Goal: Transaction & Acquisition: Purchase product/service

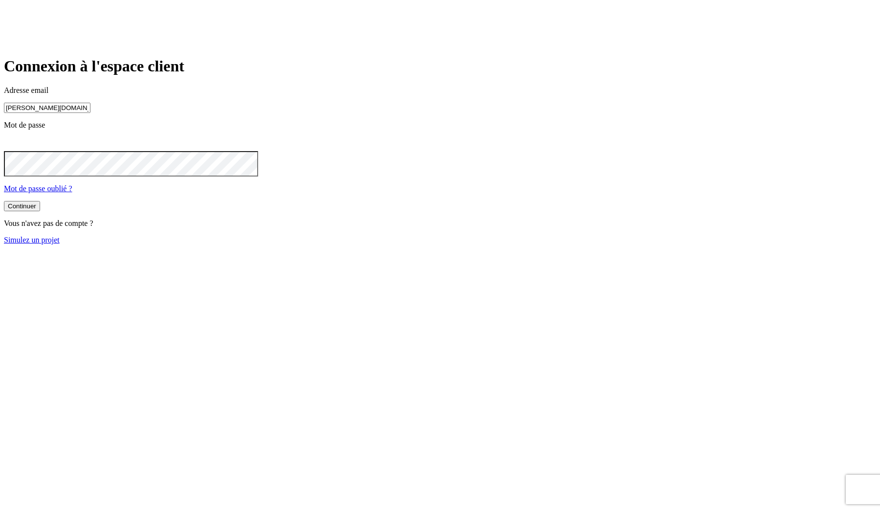
click at [4, 201] on button "Continuer" at bounding box center [22, 206] width 36 height 10
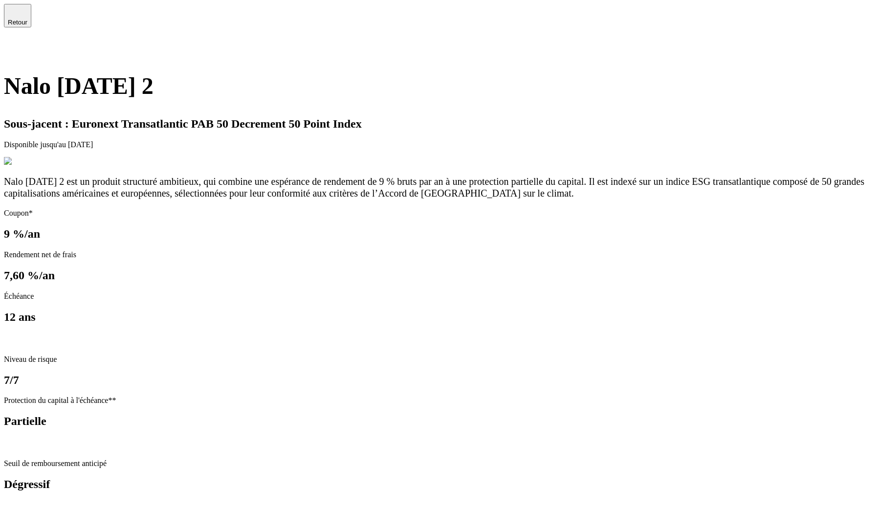
click at [241, 102] on h1 "Nalo [DATE] 2" at bounding box center [440, 85] width 872 height 31
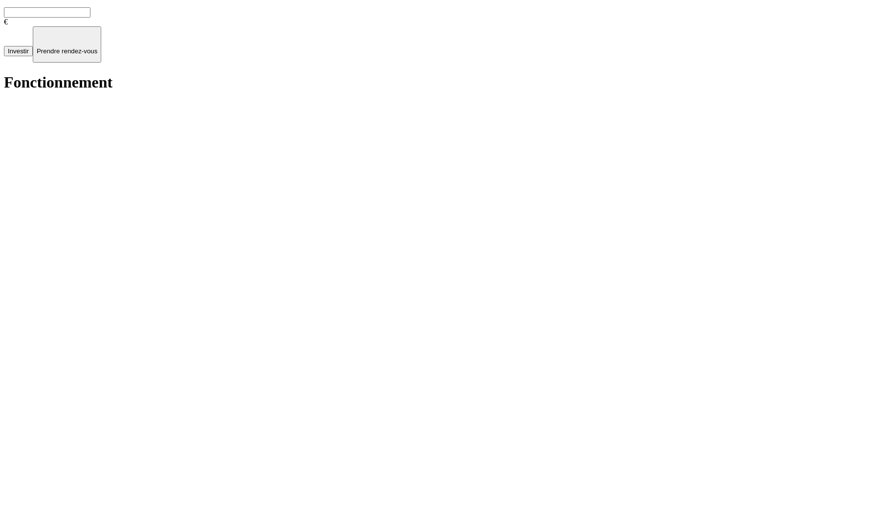
scroll to position [944, 0]
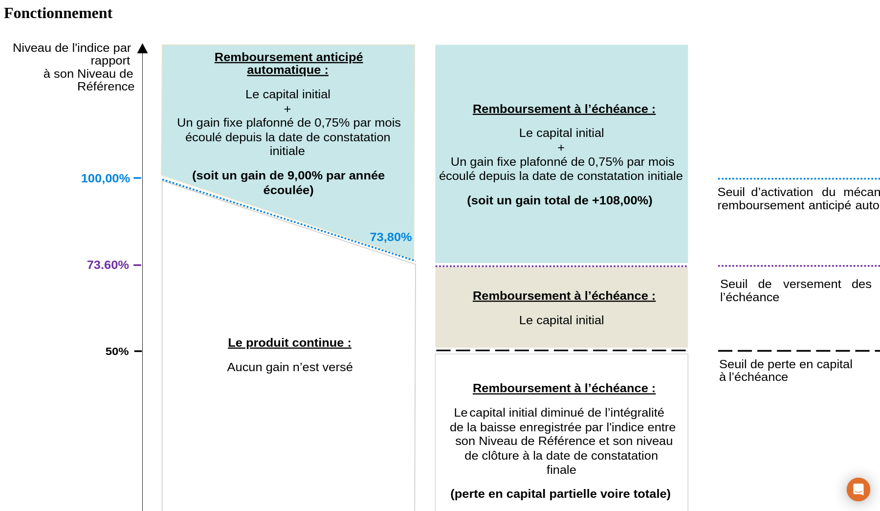
scroll to position [944, 0]
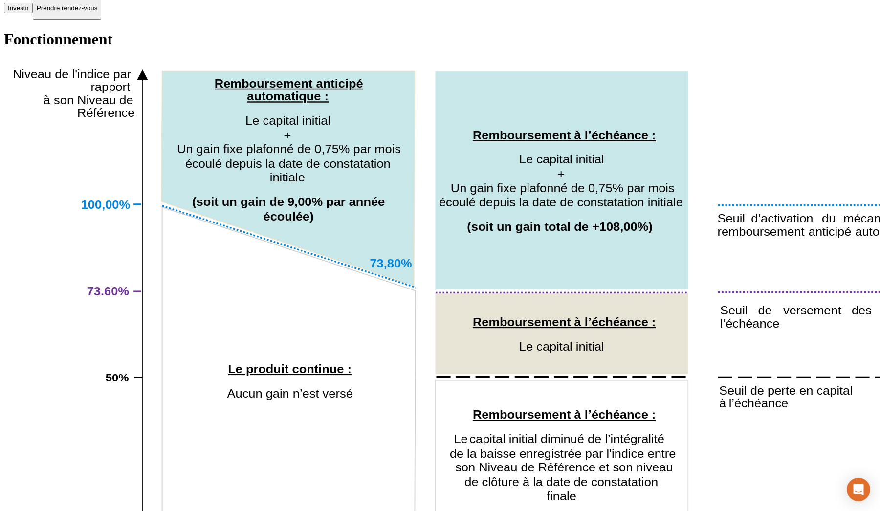
scroll to position [944, 0]
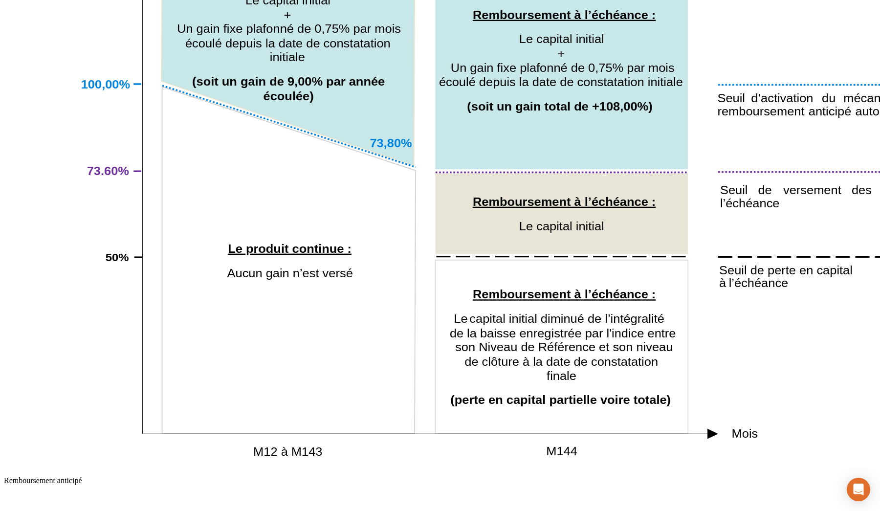
scroll to position [944, 0]
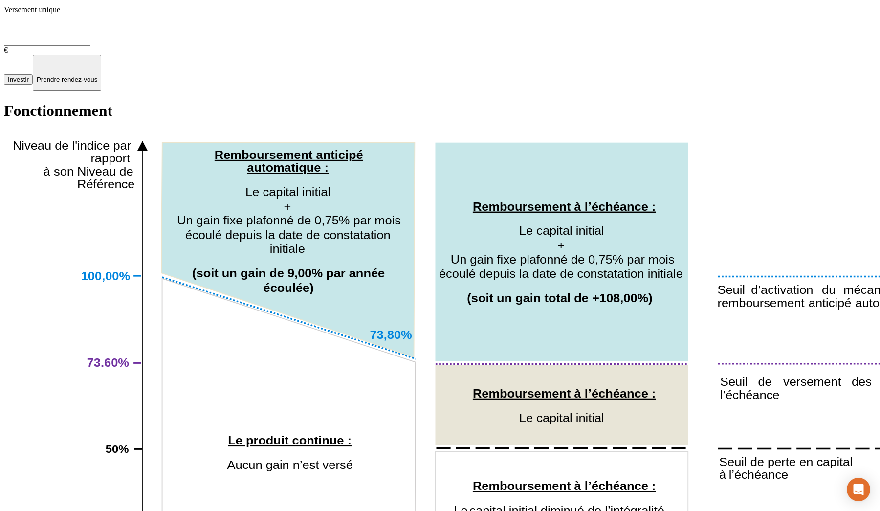
scroll to position [944, 0]
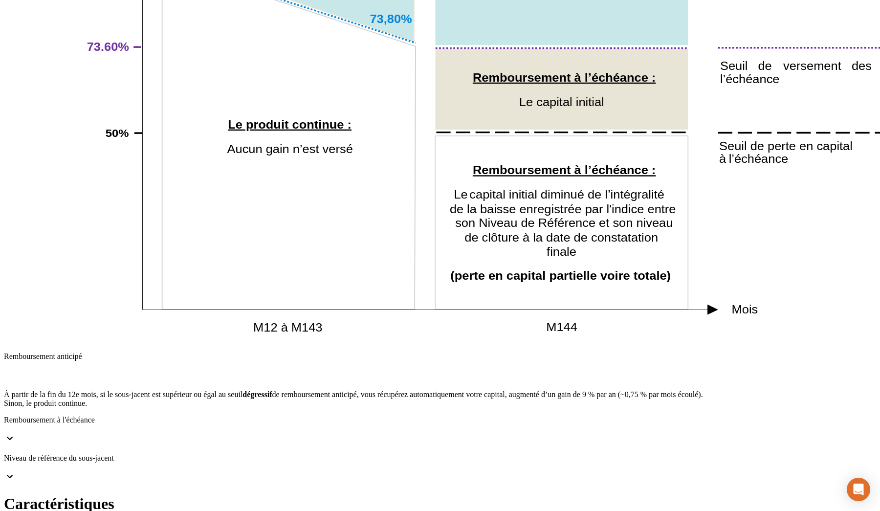
drag, startPoint x: 385, startPoint y: 438, endPoint x: 420, endPoint y: 438, distance: 34.7
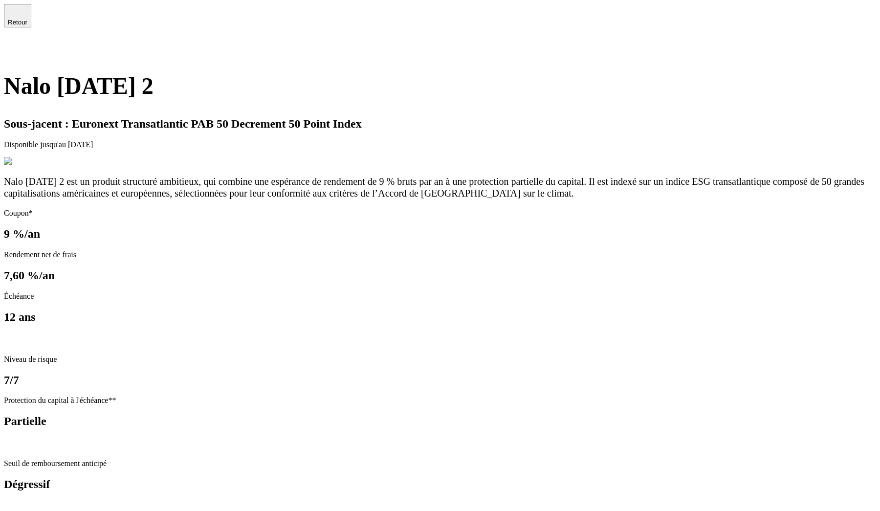
scroll to position [944, 0]
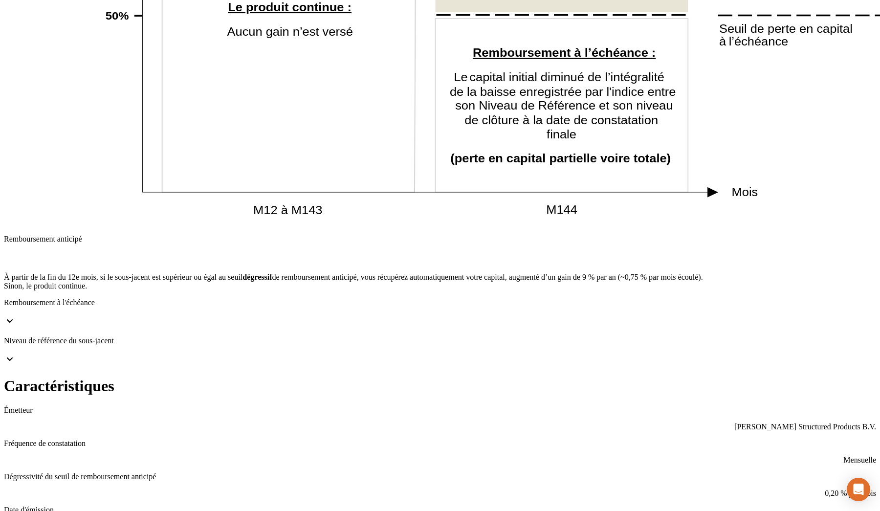
scroll to position [944, 0]
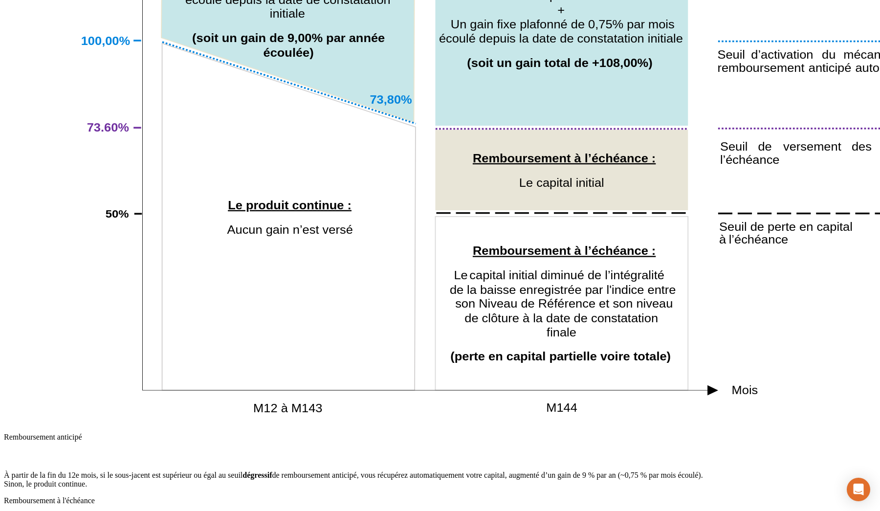
scroll to position [944, 0]
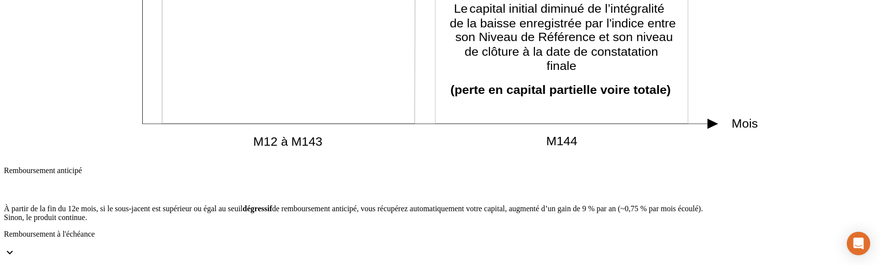
scroll to position [1190, 0]
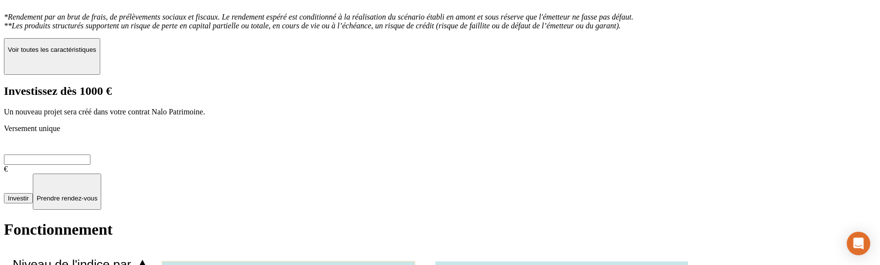
scroll to position [570, 0]
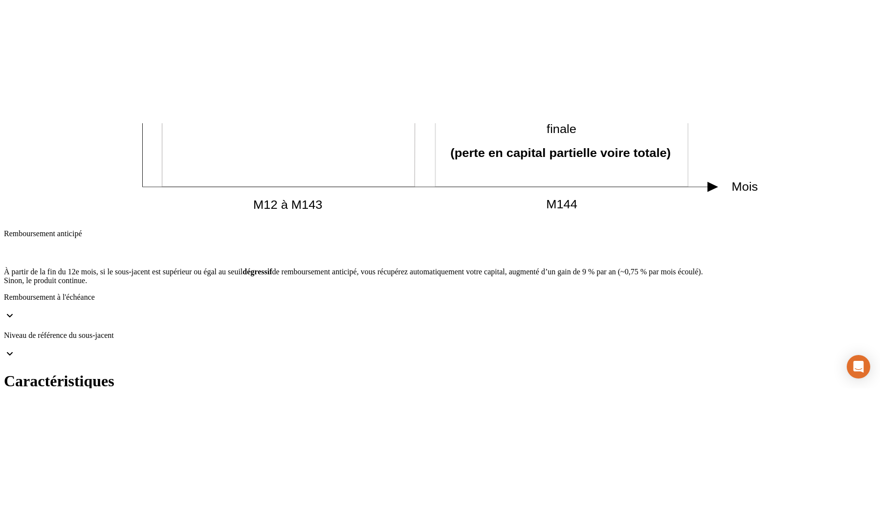
scroll to position [944, 0]
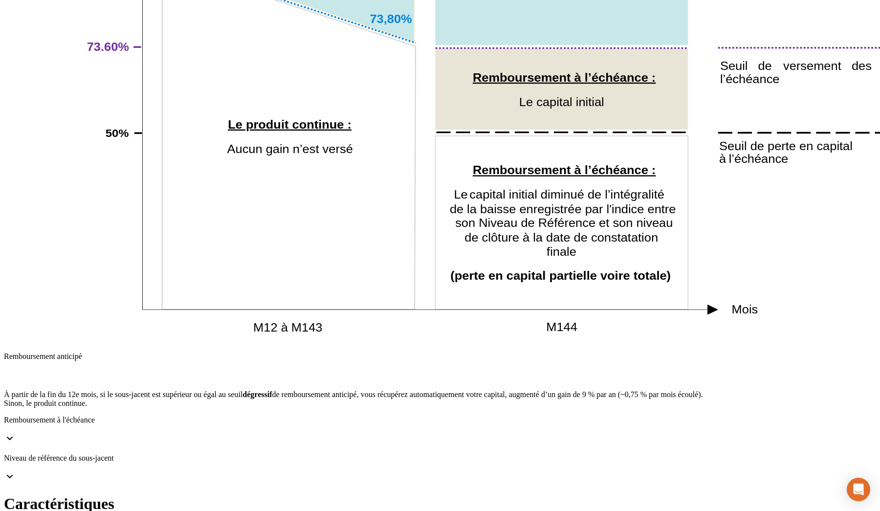
drag, startPoint x: 379, startPoint y: 439, endPoint x: 439, endPoint y: 439, distance: 59.2
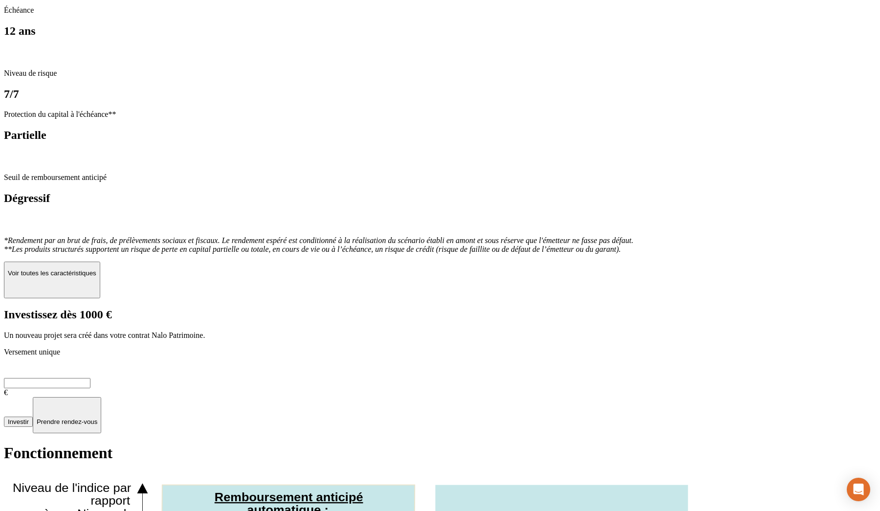
scroll to position [0, 0]
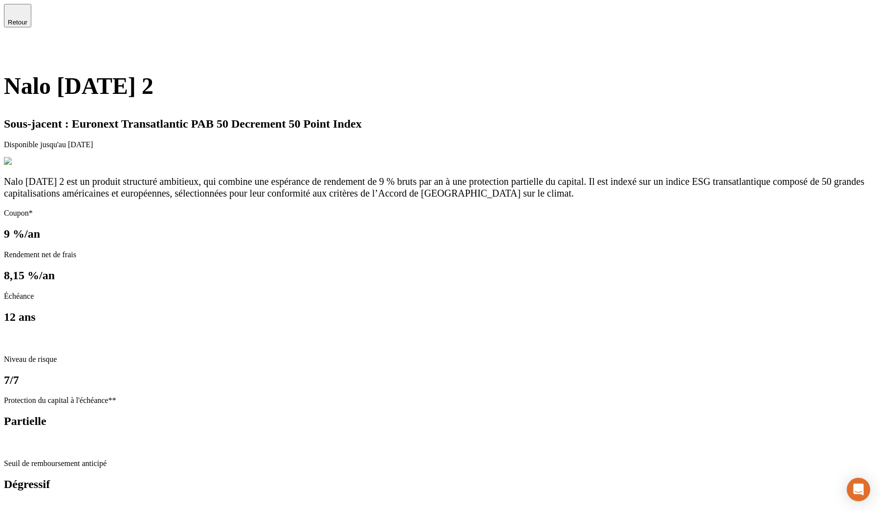
type input "2 459"
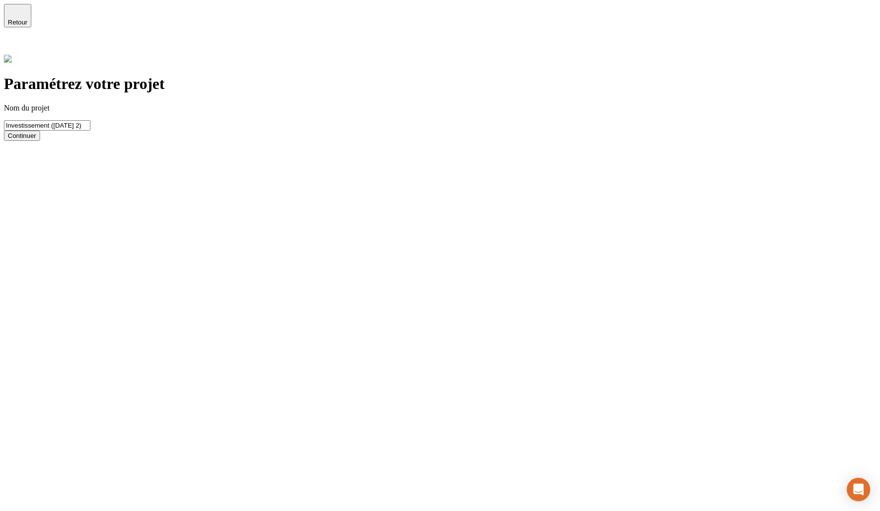
click at [36, 139] on div "Continuer" at bounding box center [22, 135] width 28 height 7
click at [90, 120] on input "Investissement ([DATE] 2)" at bounding box center [47, 125] width 87 height 10
type input "Investissement ([DATE] 2) TJO"
click at [40, 141] on button "Continuer" at bounding box center [22, 136] width 36 height 10
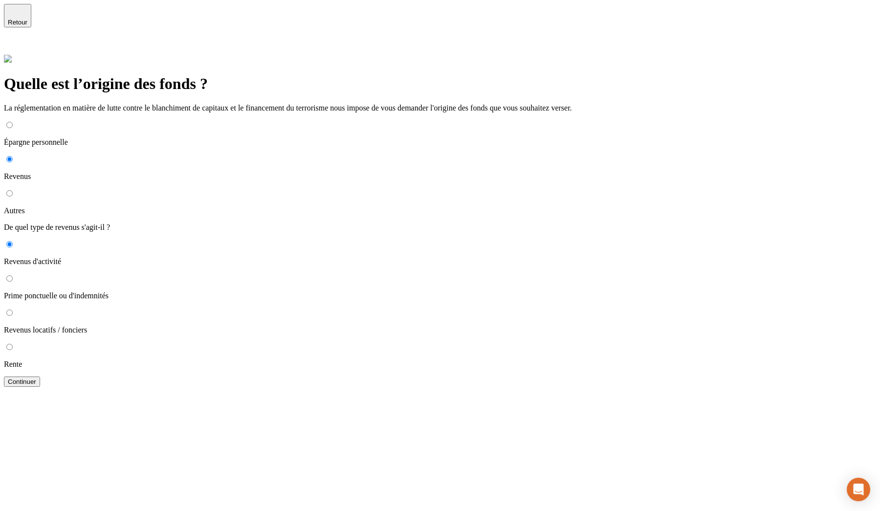
click at [40, 265] on button "Continuer" at bounding box center [22, 382] width 36 height 10
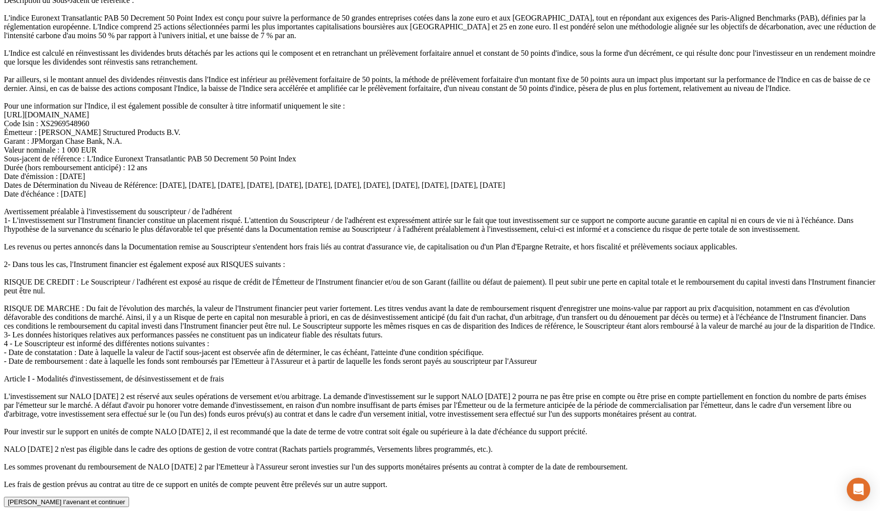
scroll to position [700, 0]
click at [129, 265] on button "Valider l’avenant et continuer" at bounding box center [66, 502] width 125 height 10
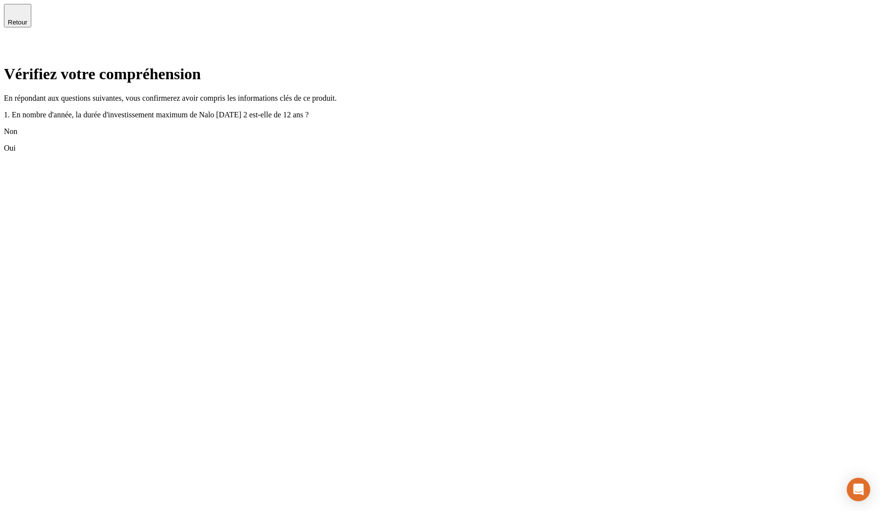
click at [314, 136] on div "Non" at bounding box center [440, 131] width 872 height 9
click at [303, 186] on div "Non" at bounding box center [440, 181] width 872 height 9
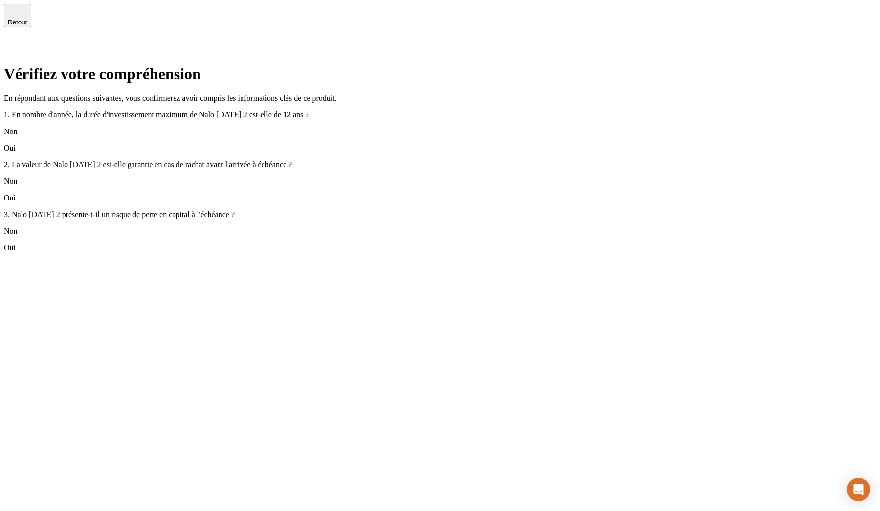
click at [292, 236] on div "Non" at bounding box center [440, 231] width 872 height 9
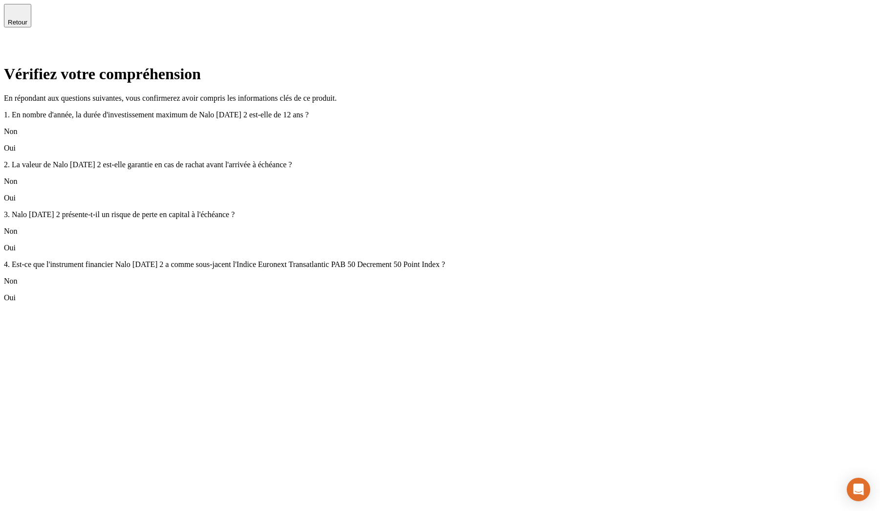
click at [291, 265] on div "Non" at bounding box center [440, 281] width 872 height 9
click at [289, 265] on div "Non" at bounding box center [440, 331] width 872 height 9
click at [289, 265] on div "Non" at bounding box center [440, 381] width 872 height 9
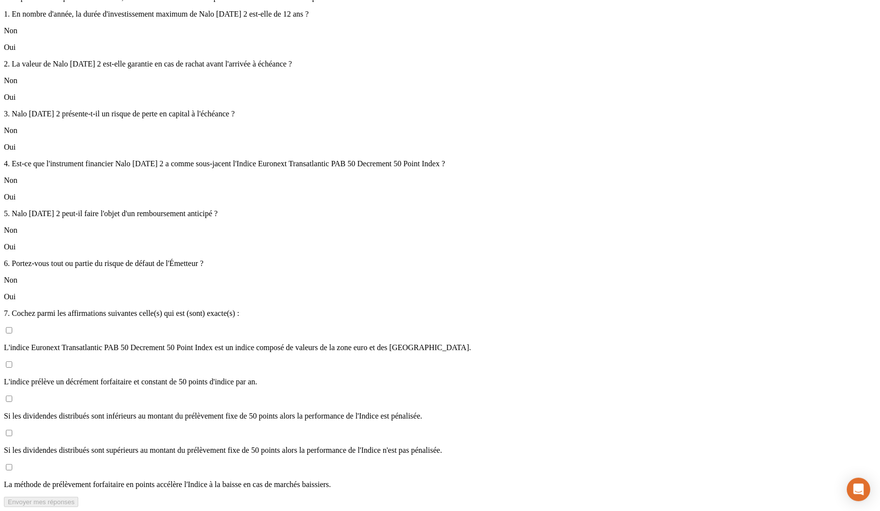
scroll to position [387, 0]
click at [289, 265] on p "La méthode de prélèvement forfaitaire en points accélère l'Indice à la baisse e…" at bounding box center [440, 484] width 872 height 9
click at [12, 265] on input "La méthode de prélèvement forfaitaire en points accélère l'Indice à la baisse e…" at bounding box center [9, 467] width 6 height 6
checkbox input "true"
click at [78, 265] on button "Envoyer mes réponses" at bounding box center [41, 502] width 74 height 10
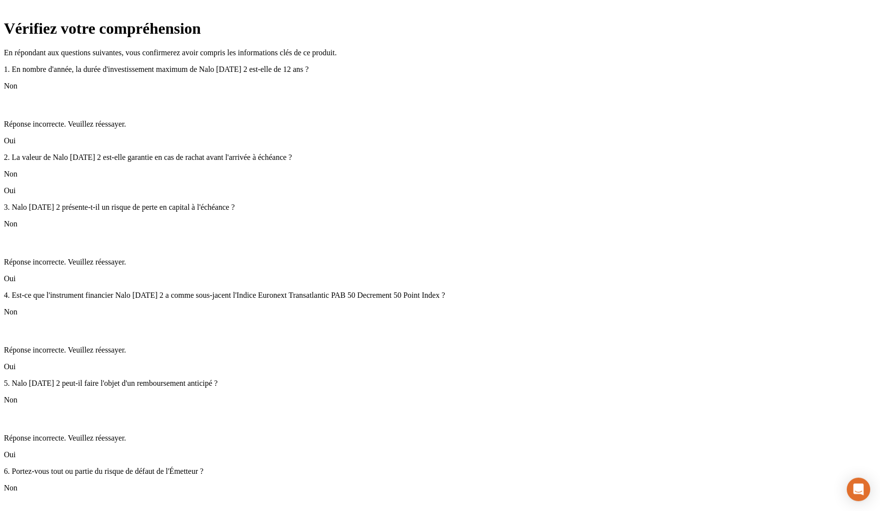
scroll to position [0, 0]
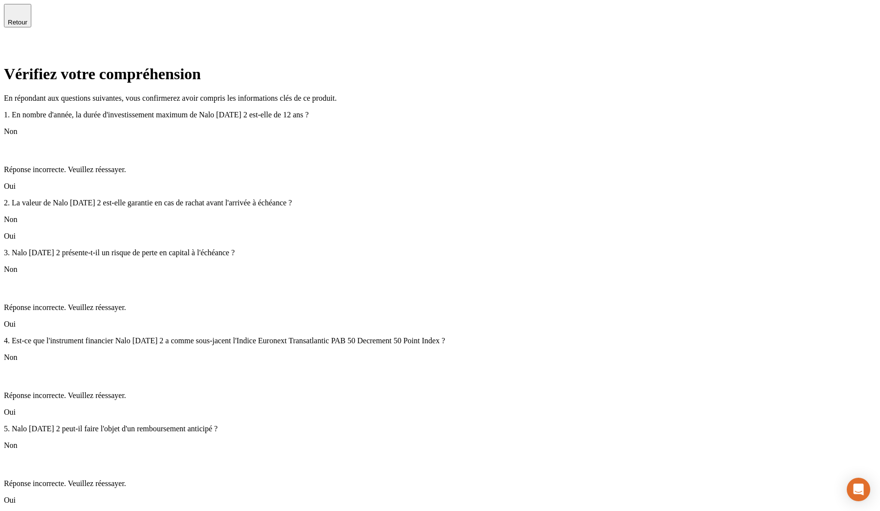
click at [345, 188] on div "Oui" at bounding box center [440, 186] width 872 height 9
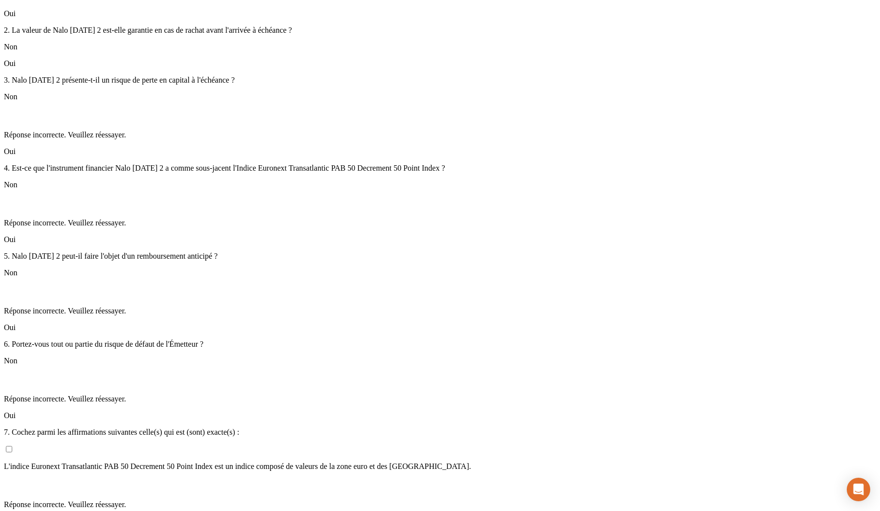
scroll to position [162, 0]
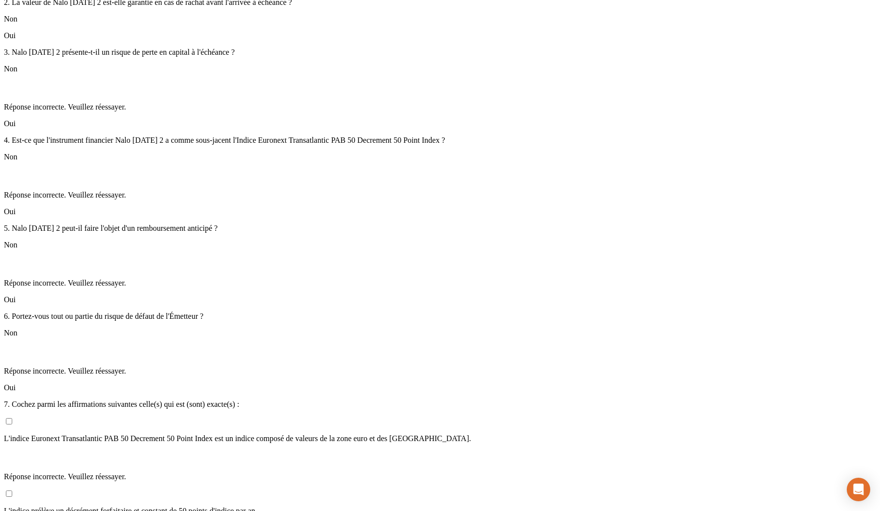
click at [349, 128] on div "Oui" at bounding box center [440, 123] width 872 height 9
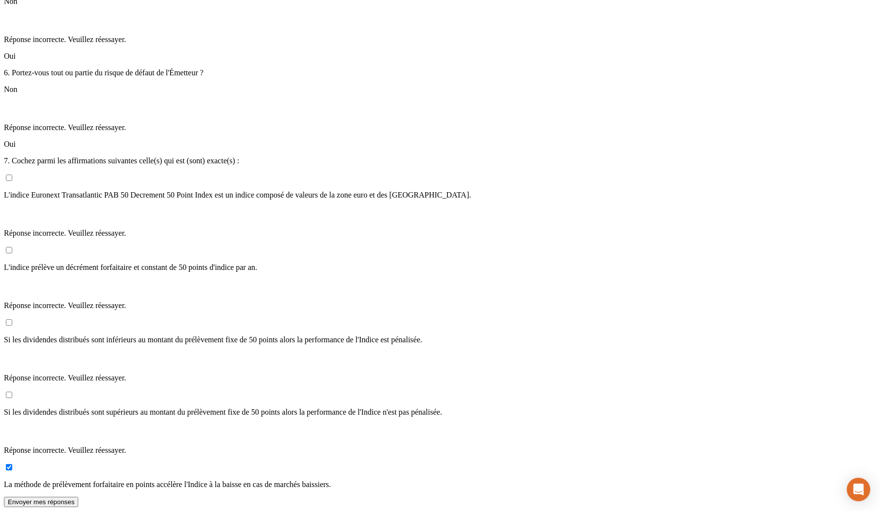
click at [330, 61] on div "Oui" at bounding box center [440, 56] width 872 height 9
click at [317, 149] on div "Oui" at bounding box center [440, 144] width 872 height 9
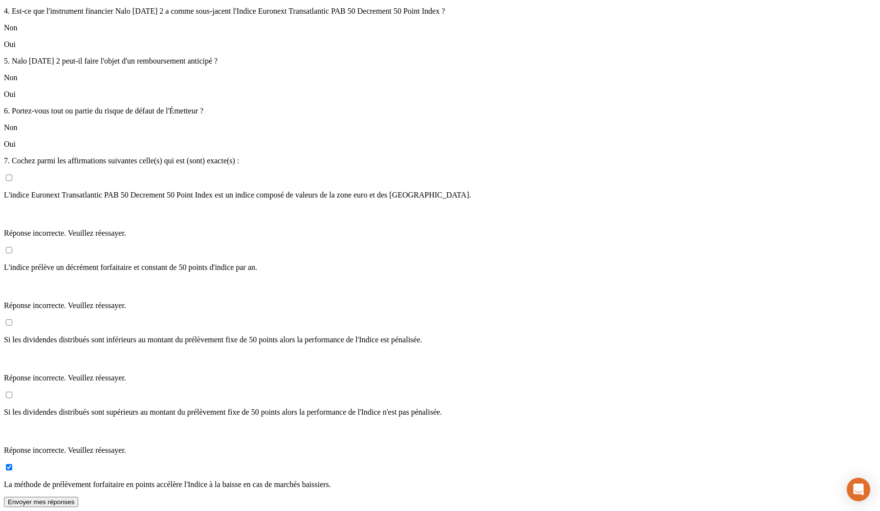
click at [284, 199] on p "L'indice Euronext Transatlantic PAB 50 Decrement 50 Point Index est un indice c…" at bounding box center [440, 195] width 872 height 9
click at [12, 181] on input "L'indice Euronext Transatlantic PAB 50 Decrement 50 Point Index est un indice c…" at bounding box center [9, 178] width 6 height 6
checkbox input "true"
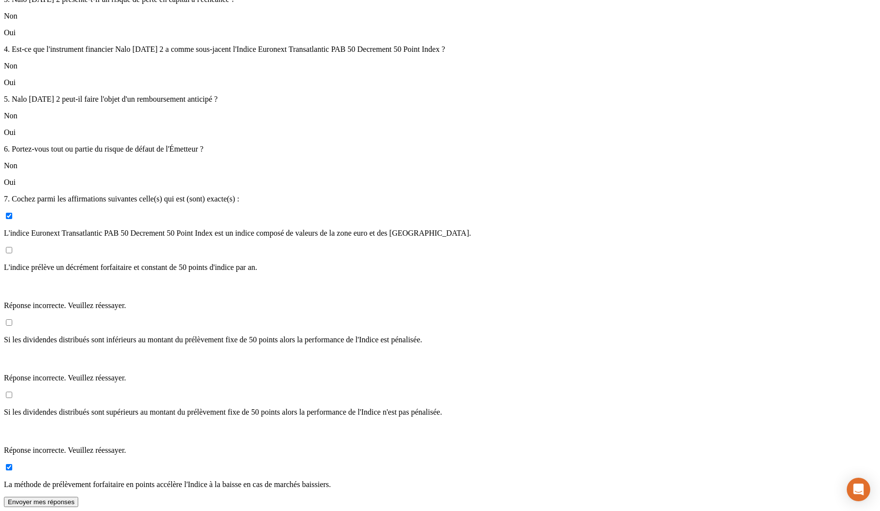
click at [279, 265] on p "L'indice prélève un décrément forfaitaire et constant de 50 points d'indice par…" at bounding box center [440, 267] width 872 height 9
click at [12, 253] on input "L'indice prélève un décrément forfaitaire et constant de 50 points d'indice par…" at bounding box center [9, 250] width 6 height 6
checkbox input "true"
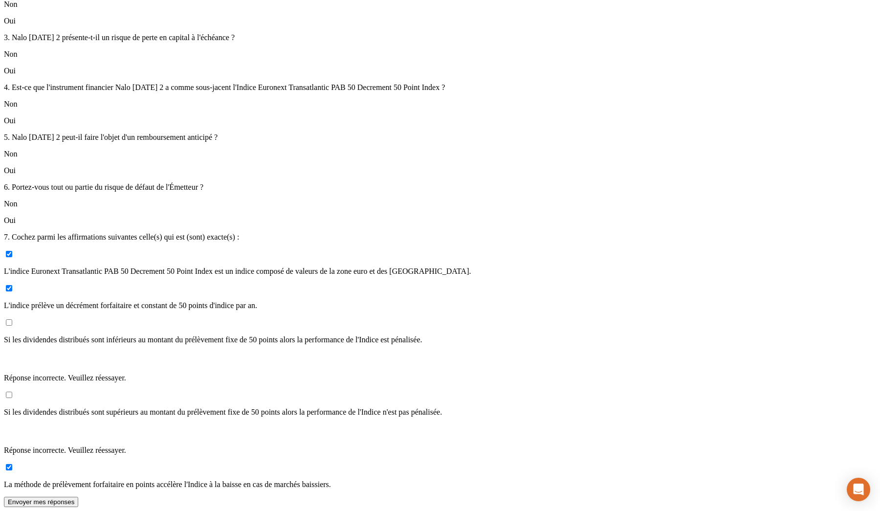
click at [277, 265] on p "Si les dividendes distribués sont inférieurs au montant du prélèvement fixe de …" at bounding box center [440, 339] width 872 height 9
click at [12, 265] on input "Si les dividendes distribués sont inférieurs au montant du prélèvement fixe de …" at bounding box center [9, 322] width 6 height 6
checkbox input "true"
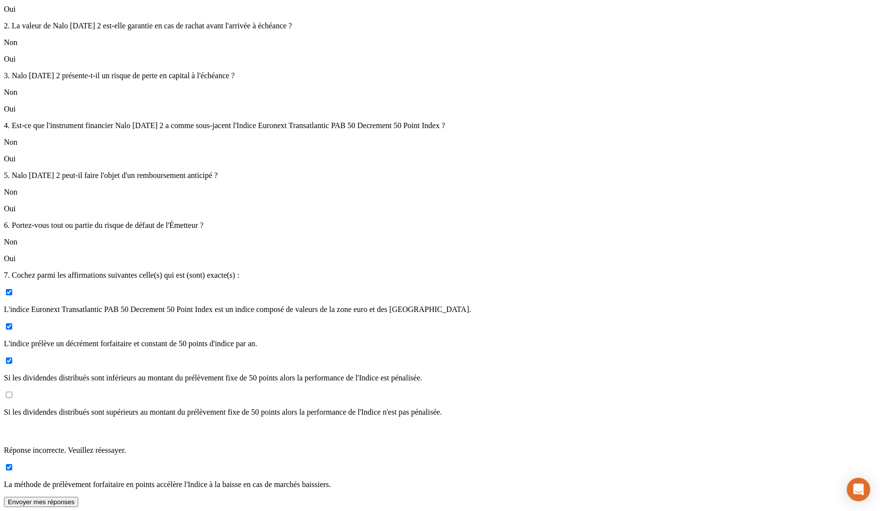
click at [272, 265] on p "Si les dividendes distribués sont supérieurs au montant du prélèvement fixe de …" at bounding box center [440, 412] width 872 height 9
click at [12, 265] on input "Si les dividendes distribués sont supérieurs au montant du prélèvement fixe de …" at bounding box center [9, 395] width 6 height 6
checkbox input "true"
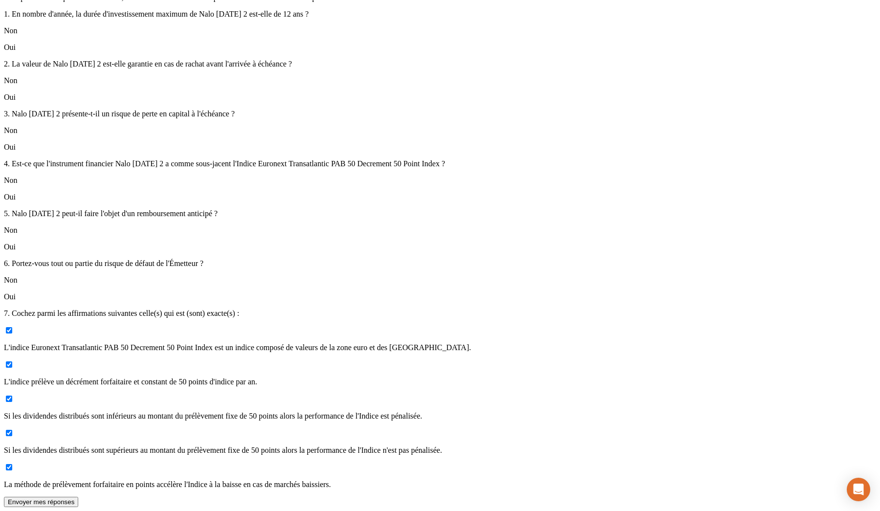
click at [78, 265] on button "Envoyer mes réponses" at bounding box center [41, 502] width 74 height 10
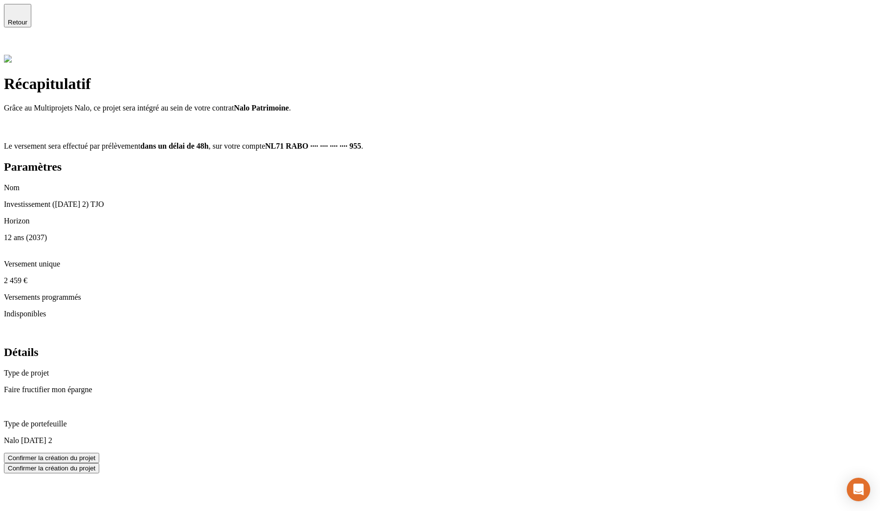
click at [95, 265] on div "Confirmer la création du projet" at bounding box center [52, 457] width 88 height 7
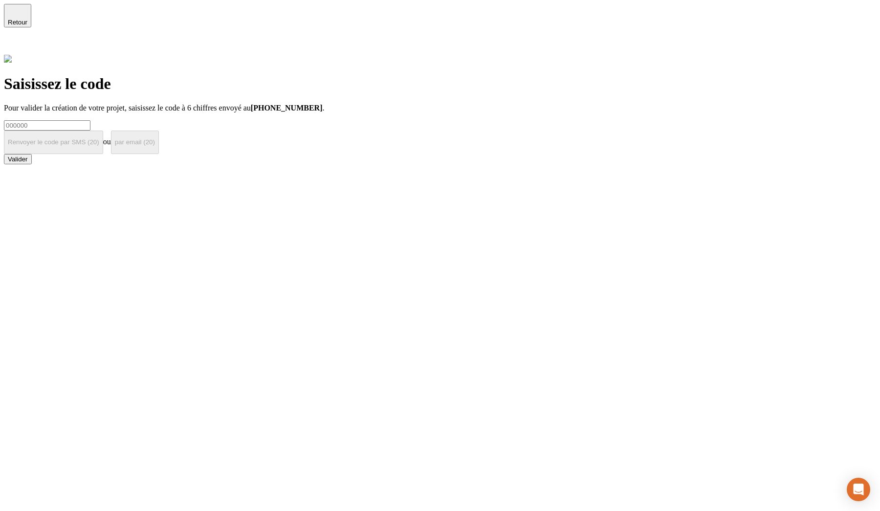
click at [90, 120] on input at bounding box center [47, 125] width 87 height 10
type input "!"
paste input "000000"
type input "000000"
click at [28, 163] on div "Valider" at bounding box center [18, 158] width 20 height 7
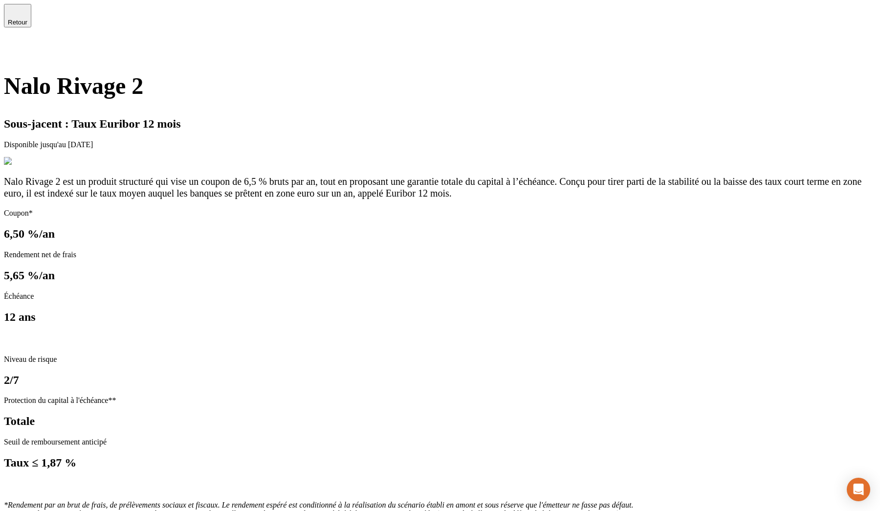
type input "58 292"
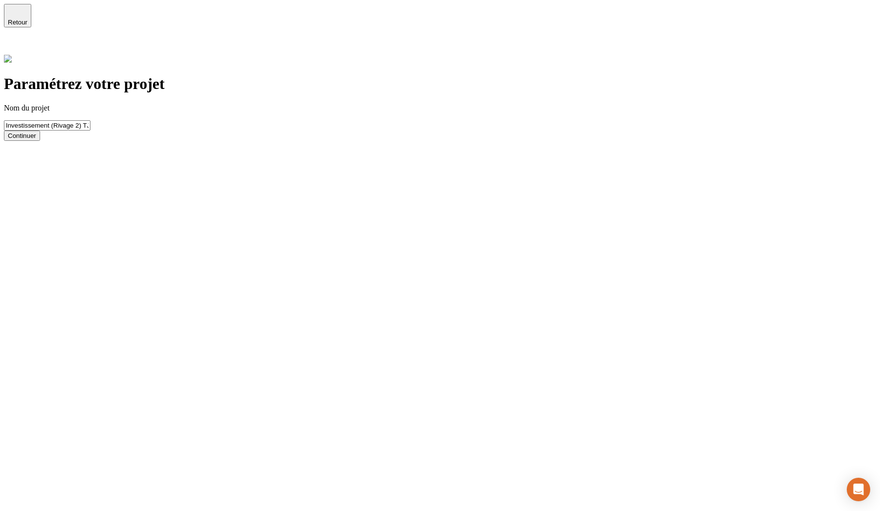
type input "Investissement (Rivage 2) TJO"
click at [36, 139] on div "Continuer" at bounding box center [22, 135] width 28 height 7
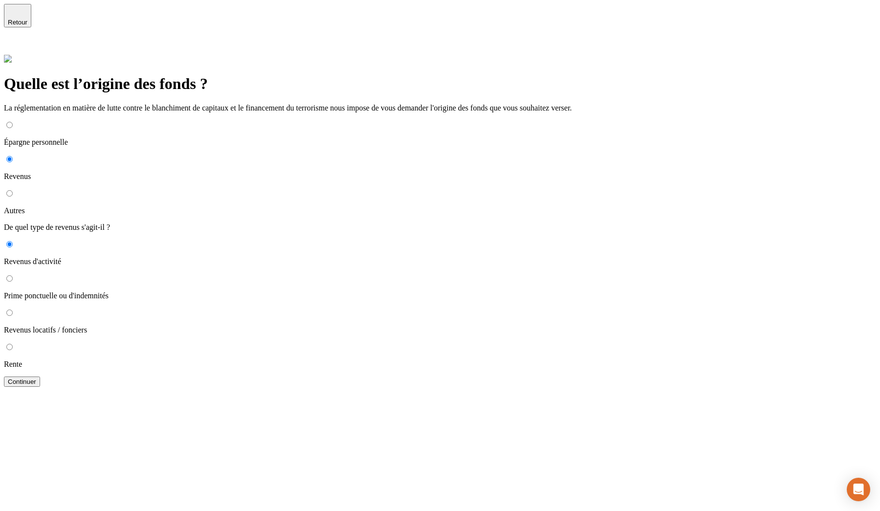
click at [40, 265] on button "Continuer" at bounding box center [22, 382] width 36 height 10
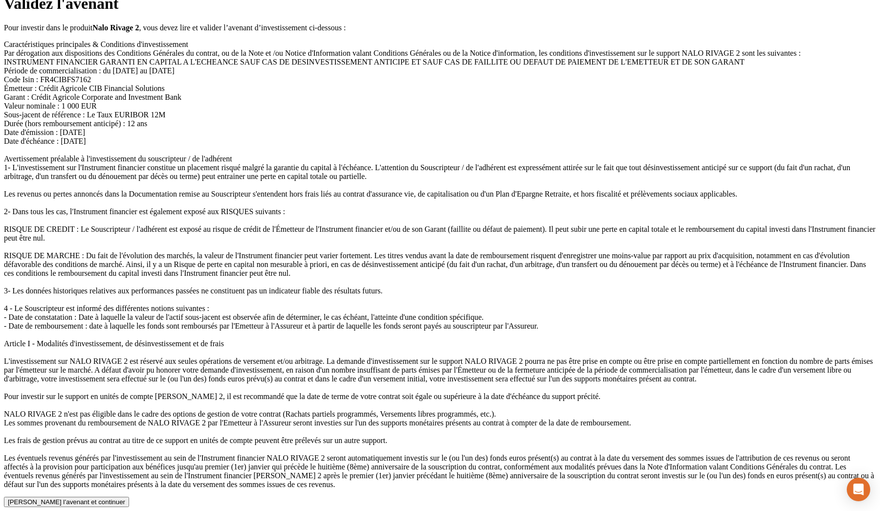
scroll to position [512, 0]
click at [125, 265] on div "Valider l’avenant et continuer" at bounding box center [66, 501] width 117 height 7
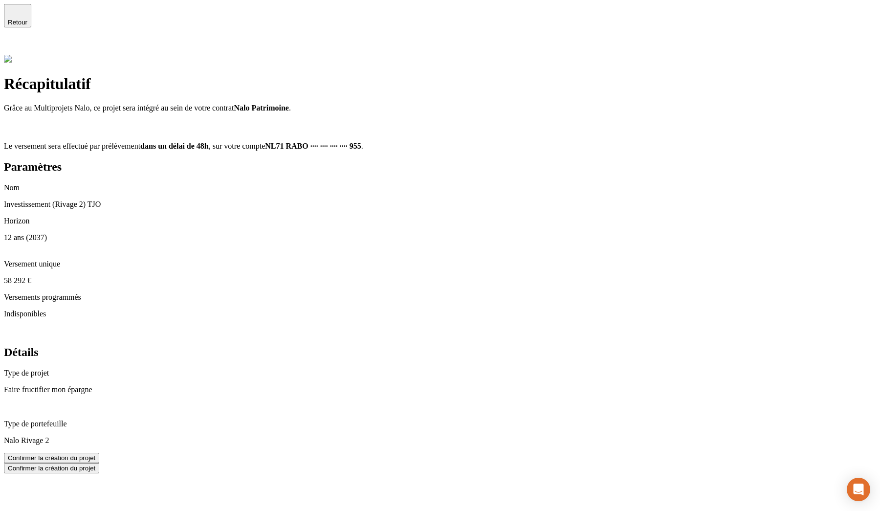
click at [95, 265] on div "Confirmer la création du projet" at bounding box center [52, 457] width 88 height 7
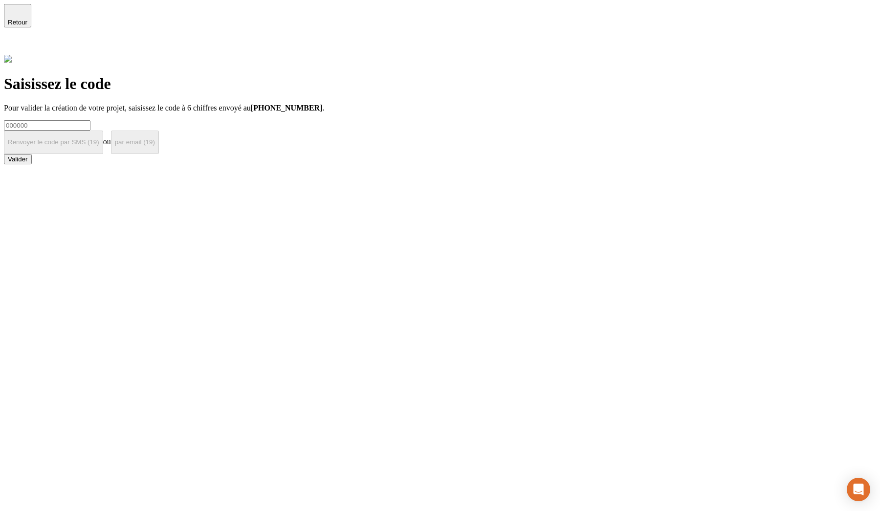
click at [90, 120] on input at bounding box center [47, 125] width 87 height 10
type input "!"
paste input "000000"
type input "000000"
click at [32, 162] on button "Valider" at bounding box center [18, 159] width 28 height 10
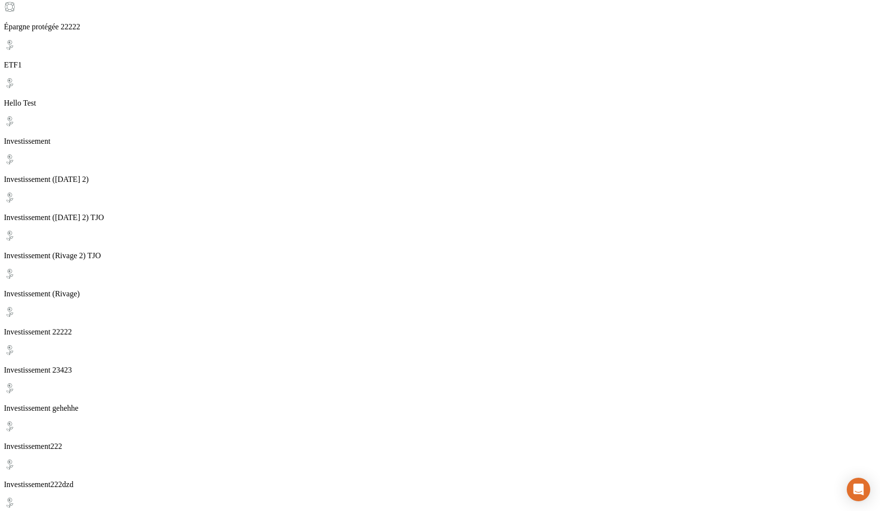
scroll to position [421, 0]
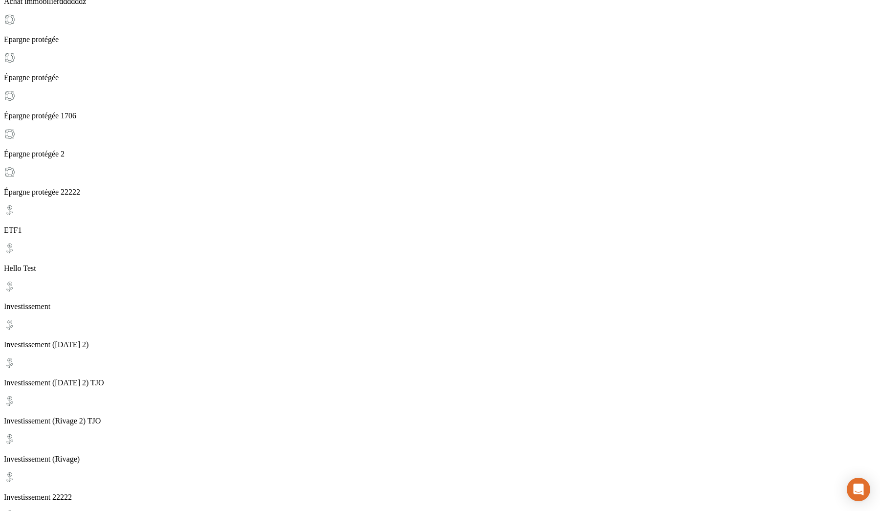
scroll to position [257, 0]
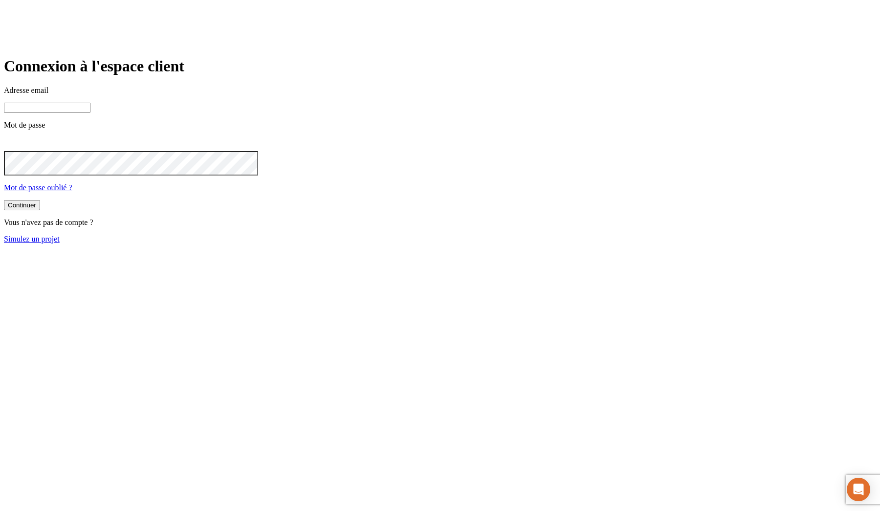
click at [90, 113] on input at bounding box center [47, 108] width 87 height 10
type input "j"
paste input "james.bond+@nalo.fr"
type input "james.bond+349@nalo.fr"
click at [4, 201] on button "Continuer" at bounding box center [22, 206] width 36 height 10
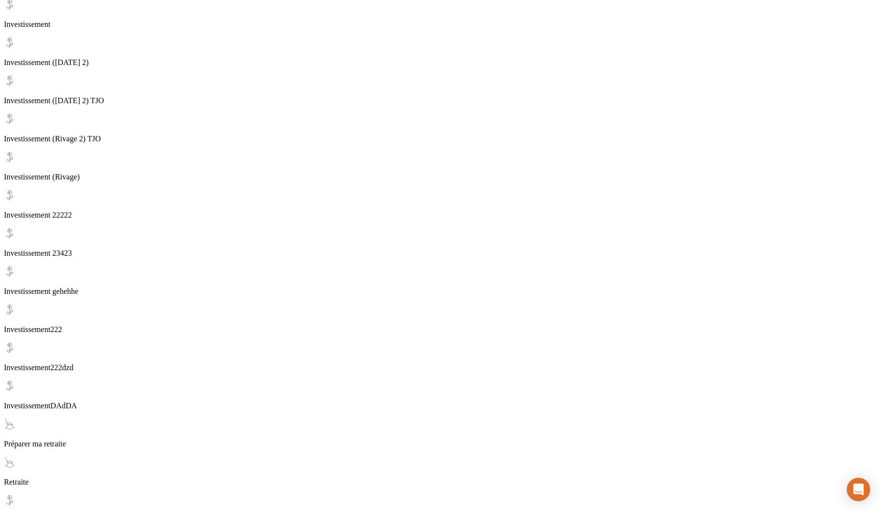
scroll to position [527, 0]
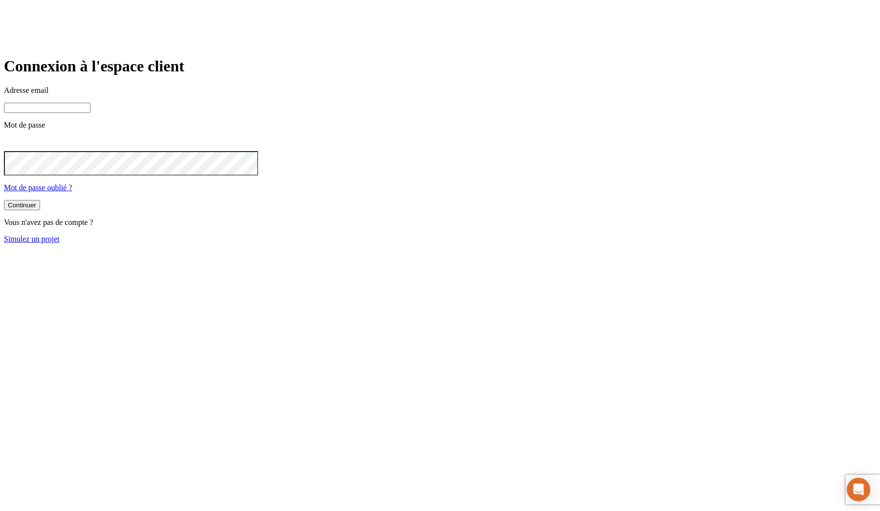
click at [670, 18] on div "Connexion à l'espace client Adresse email Mot de passe Mot de passe oublié ? Co…" at bounding box center [440, 124] width 872 height 240
type input "j"
paste input "james.bond+@nalo.fr"
type input "james.bond+349@nalo.fr"
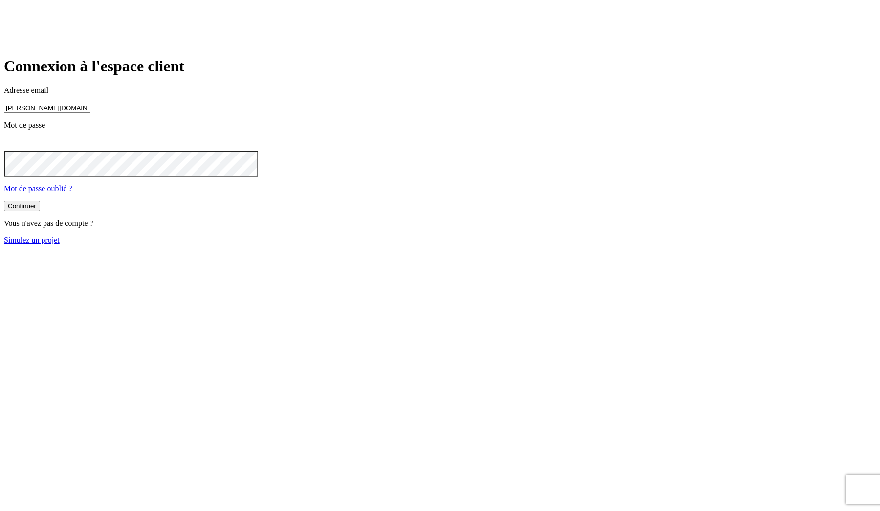
click at [4, 201] on button "Continuer" at bounding box center [22, 206] width 36 height 10
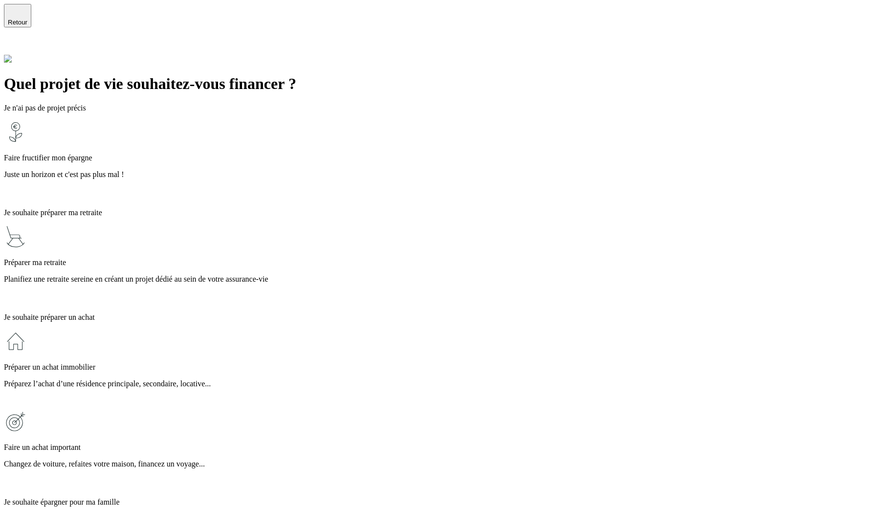
click at [13, 44] on icon at bounding box center [9, 47] width 7 height 7
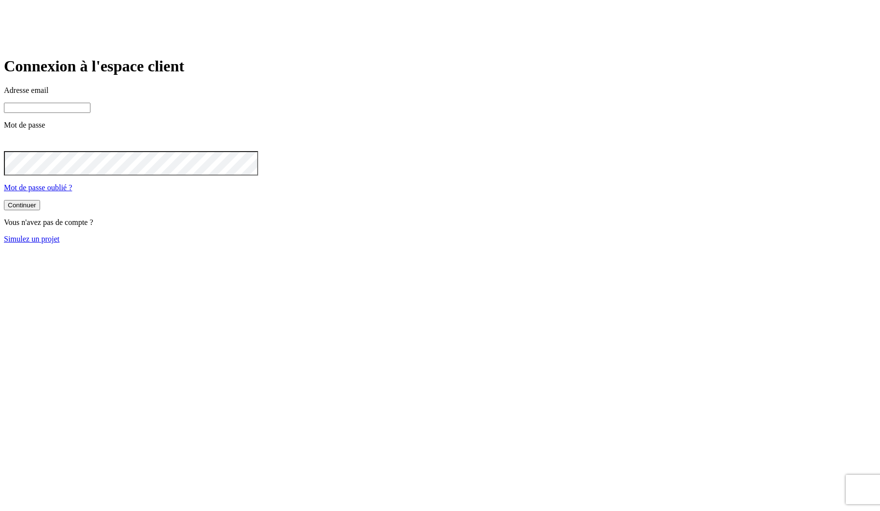
click at [90, 113] on input at bounding box center [47, 108] width 87 height 10
type input "j"
paste input "james.bond+@nalo.fr"
type input "james.bond+349@nalo.fr"
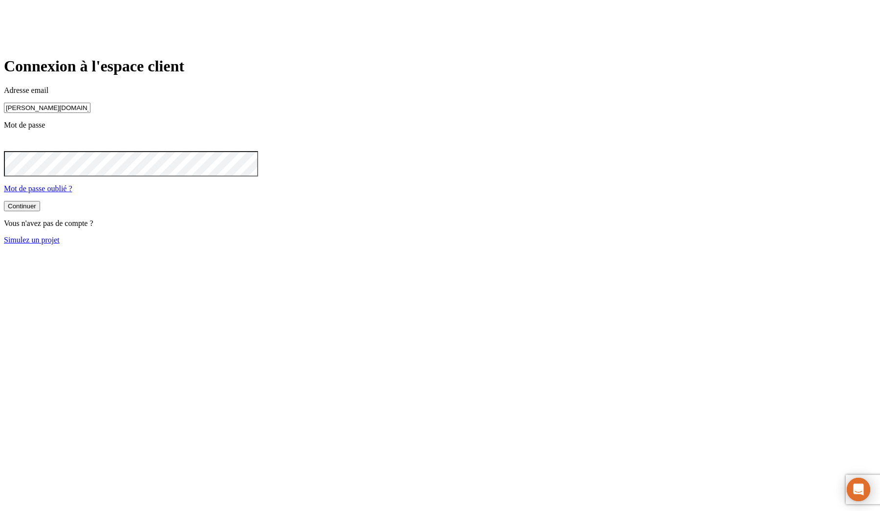
click at [4, 201] on button "Continuer" at bounding box center [22, 206] width 36 height 10
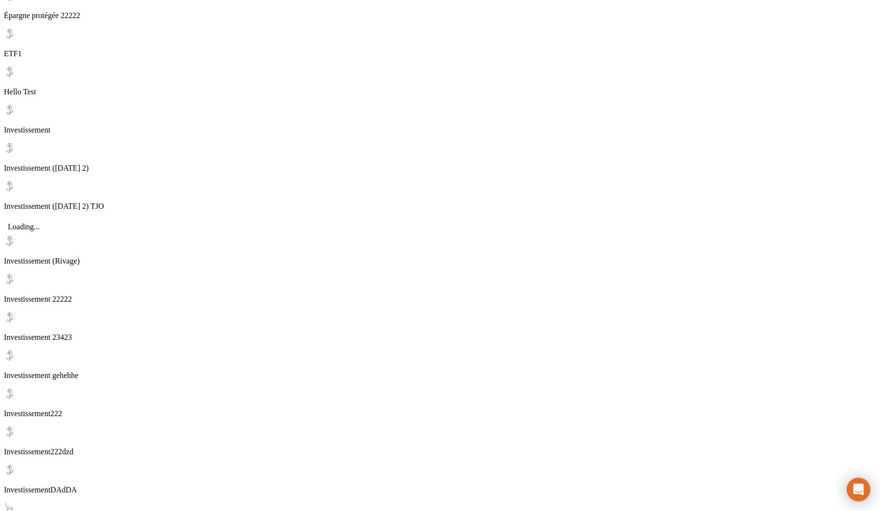
scroll to position [419, 0]
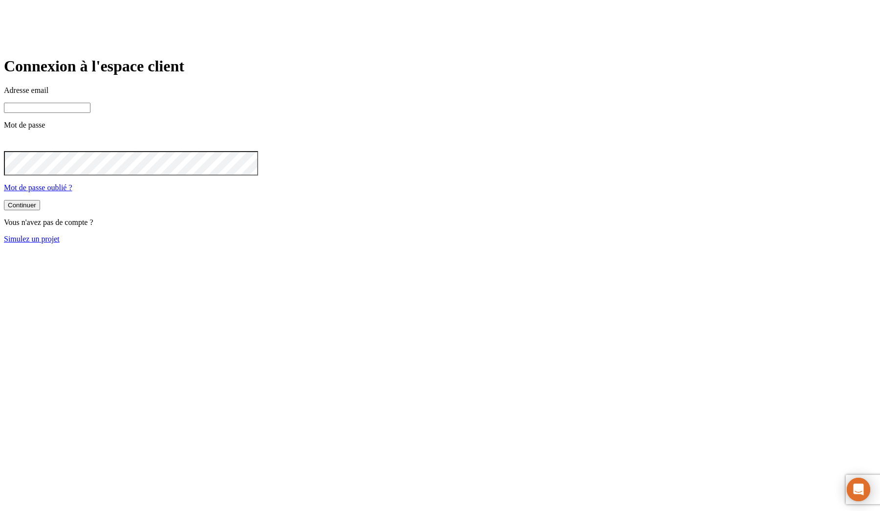
click at [90, 113] on input at bounding box center [47, 108] width 87 height 10
type input "j"
paste input "james.bond+@nalo.fr"
type input "j"
paste input "james.bond+@nalo.fr"
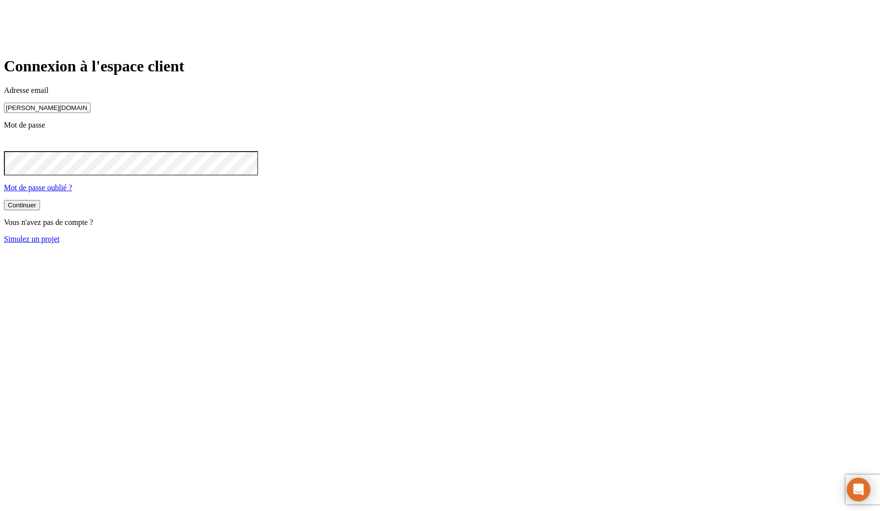
type input "james.bond+349@nalo.fr"
click at [4, 201] on button "Continuer" at bounding box center [22, 206] width 36 height 10
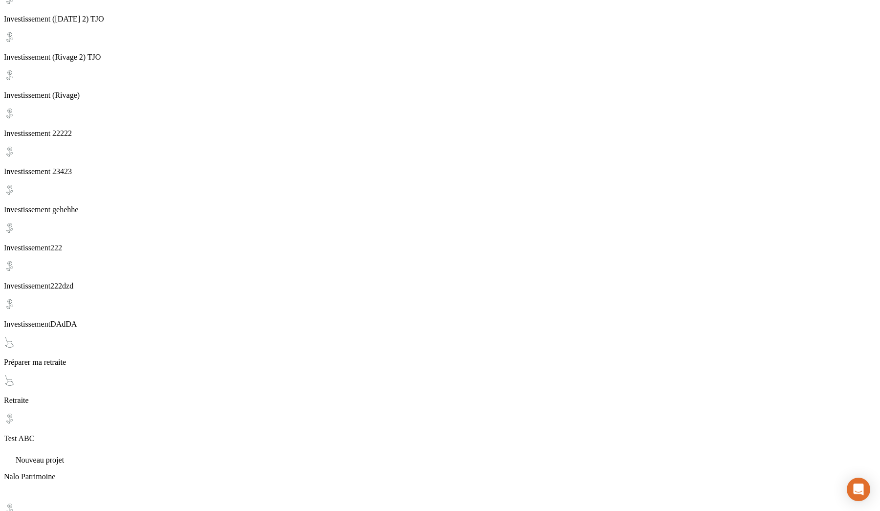
scroll to position [612, 0]
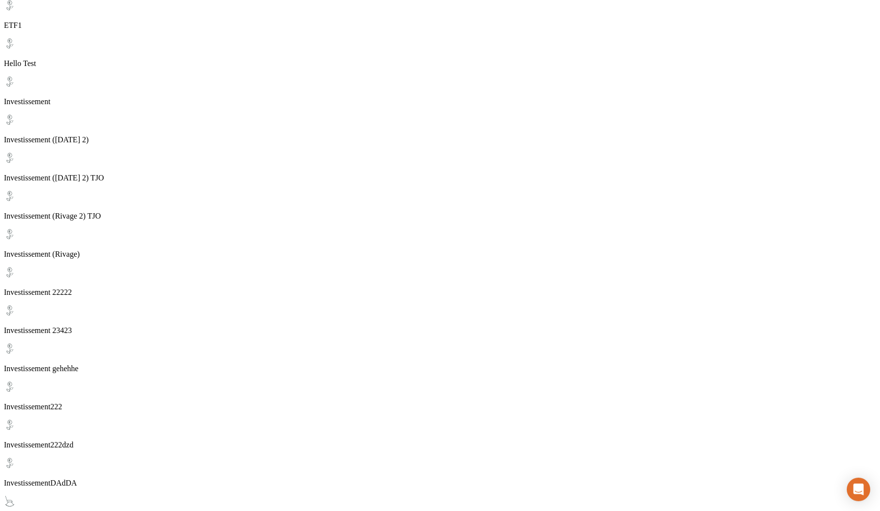
scroll to position [575, 0]
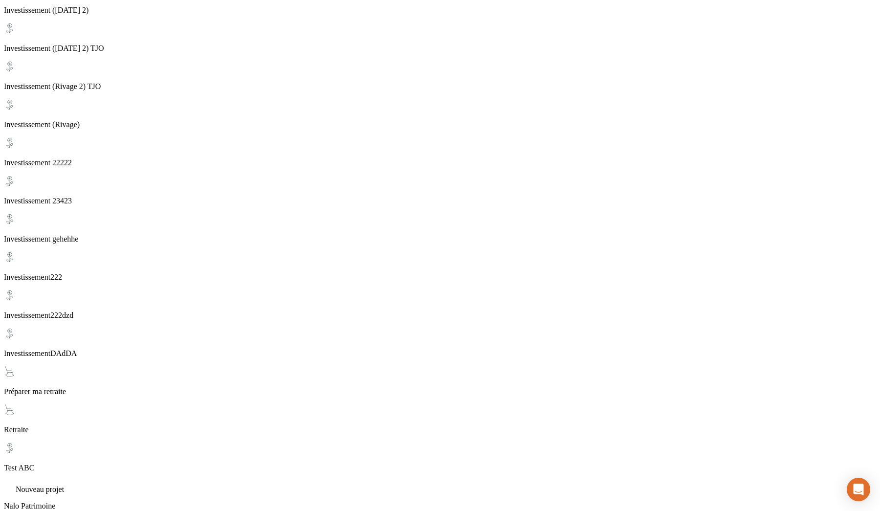
drag, startPoint x: 474, startPoint y: 434, endPoint x: 522, endPoint y: 471, distance: 61.0
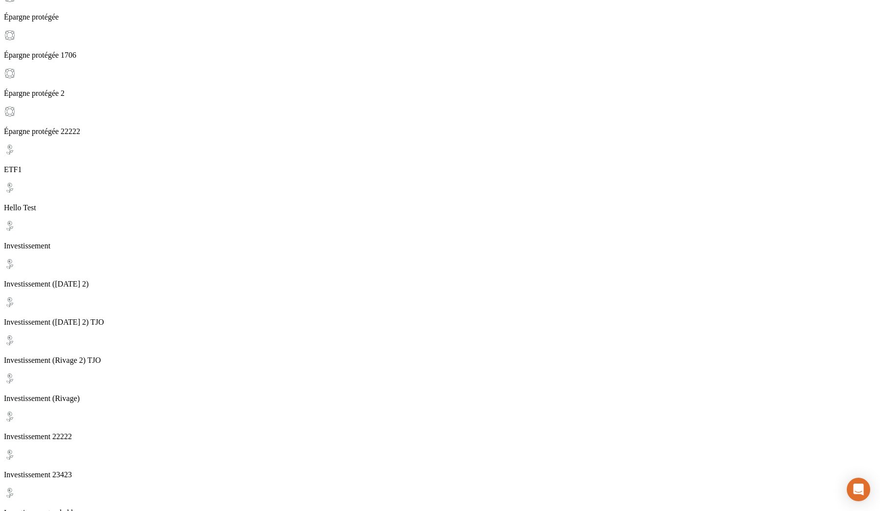
scroll to position [286, 0]
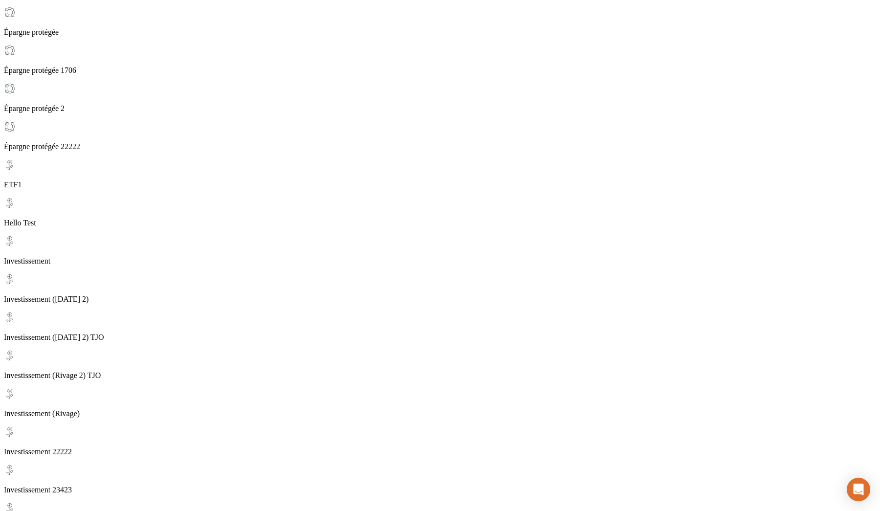
drag, startPoint x: 625, startPoint y: 304, endPoint x: 538, endPoint y: 296, distance: 87.4
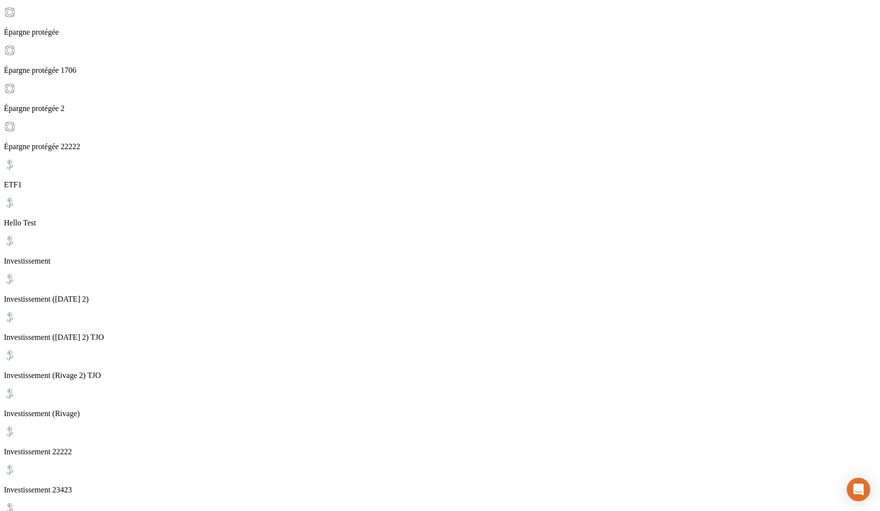
drag, startPoint x: 621, startPoint y: 302, endPoint x: 549, endPoint y: 273, distance: 77.6
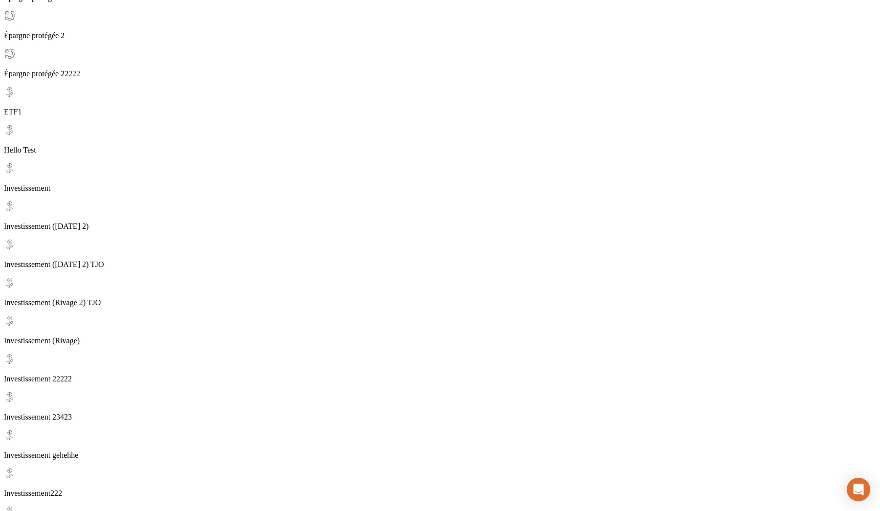
scroll to position [372, 0]
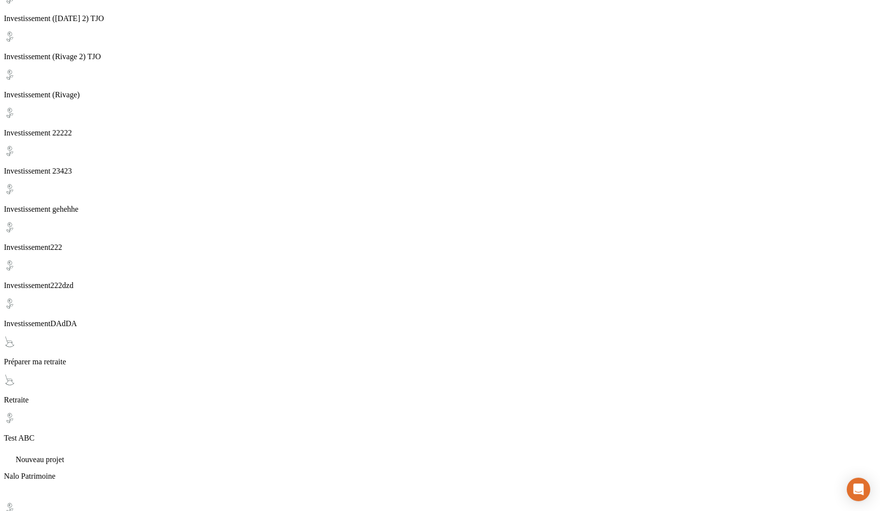
scroll to position [626, 0]
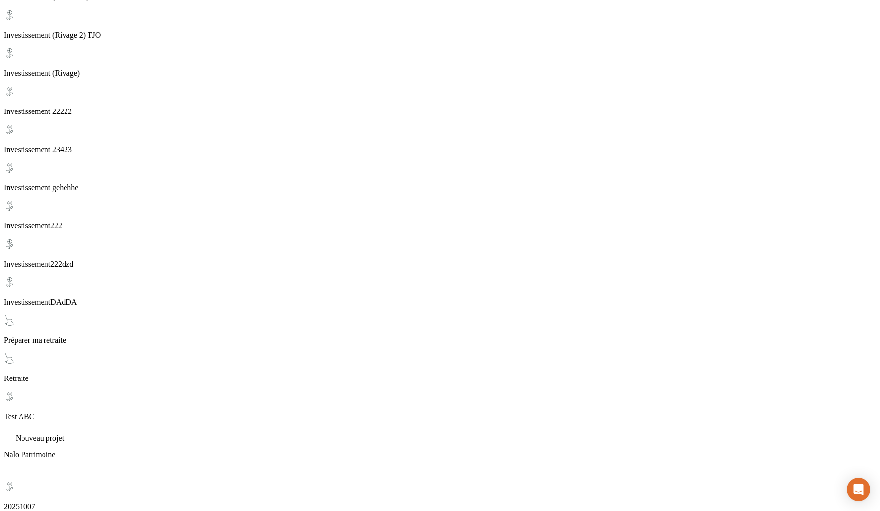
drag, startPoint x: 296, startPoint y: 340, endPoint x: 191, endPoint y: 320, distance: 107.5
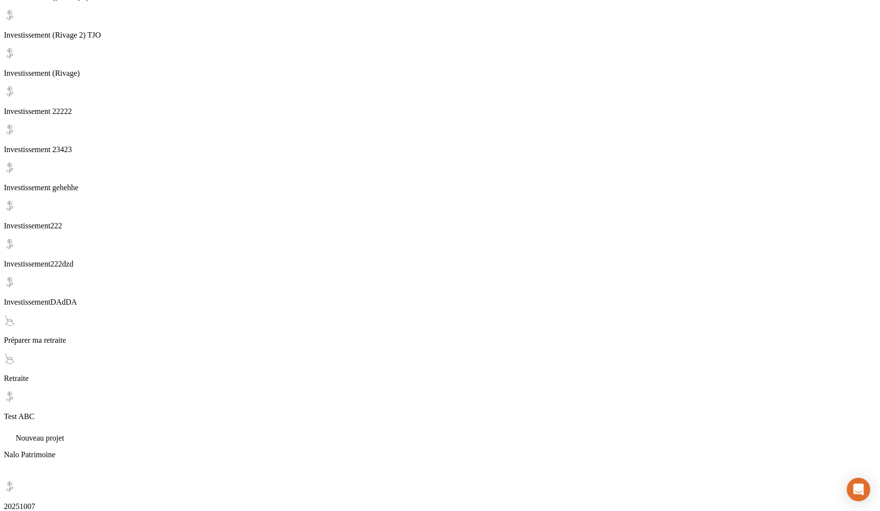
drag, startPoint x: 285, startPoint y: 336, endPoint x: 214, endPoint y: 336, distance: 70.9
drag, startPoint x: 296, startPoint y: 336, endPoint x: 207, endPoint y: 307, distance: 93.6
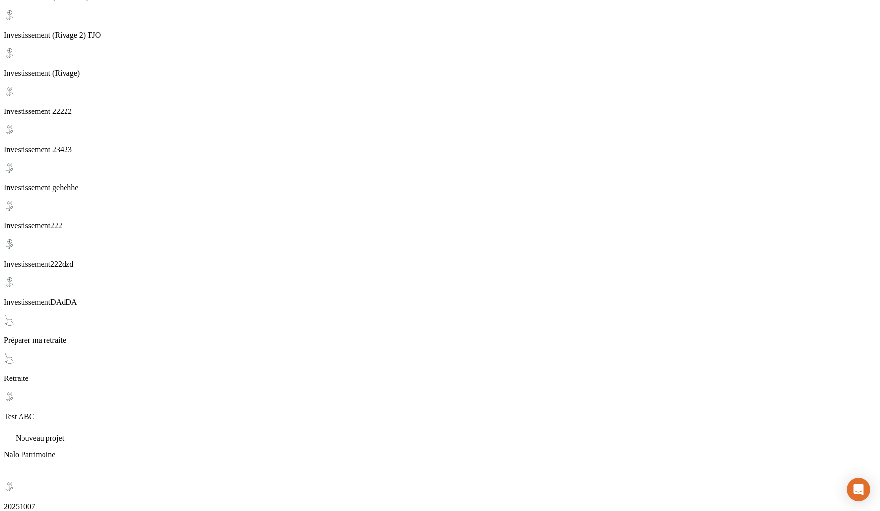
drag, startPoint x: 203, startPoint y: 307, endPoint x: 307, endPoint y: 332, distance: 107.0
drag, startPoint x: 306, startPoint y: 332, endPoint x: 209, endPoint y: 303, distance: 101.0
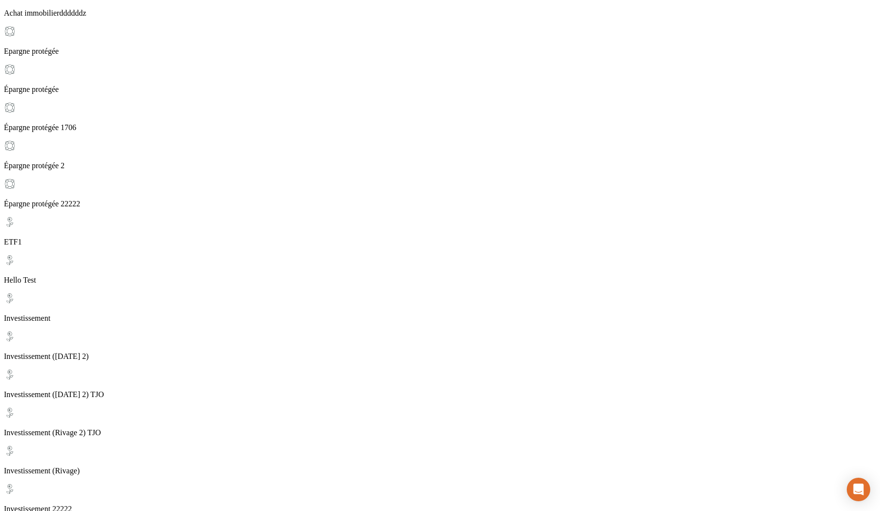
scroll to position [0, 0]
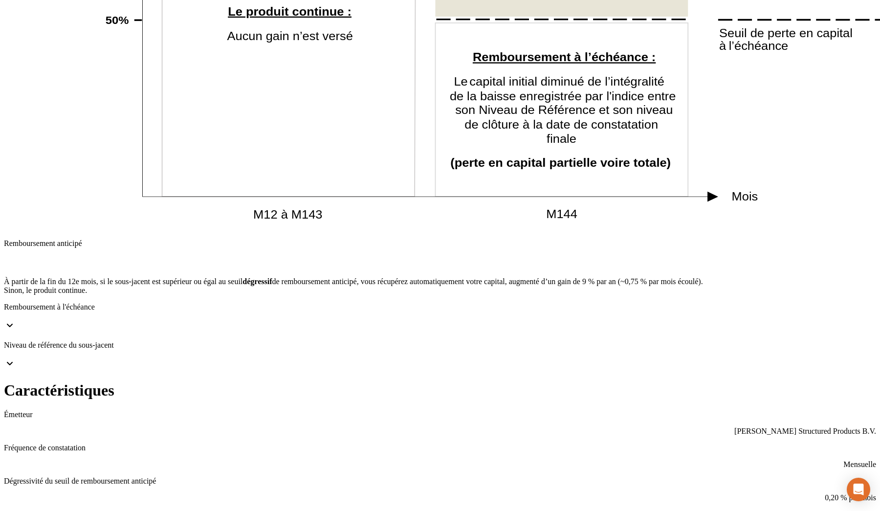
scroll to position [944, 0]
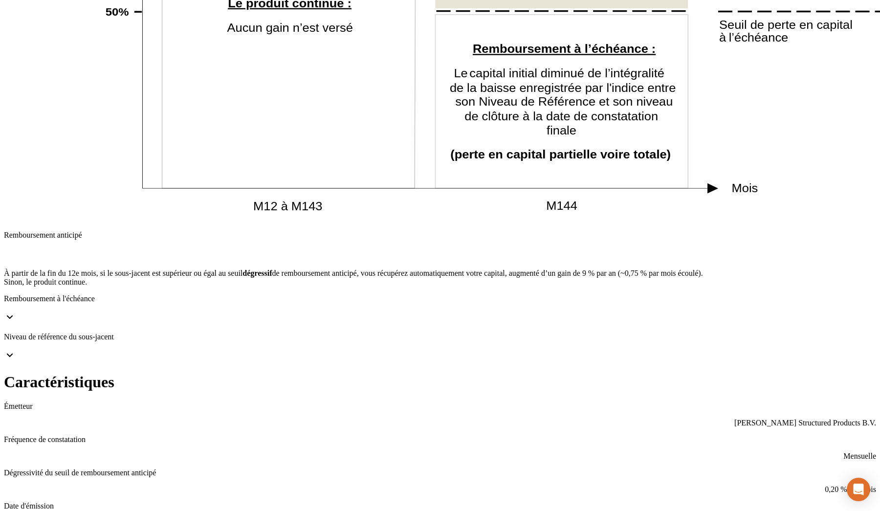
drag, startPoint x: 125, startPoint y: 321, endPoint x: 13, endPoint y: 297, distance: 114.0
drag, startPoint x: 127, startPoint y: 311, endPoint x: 22, endPoint y: 298, distance: 106.0
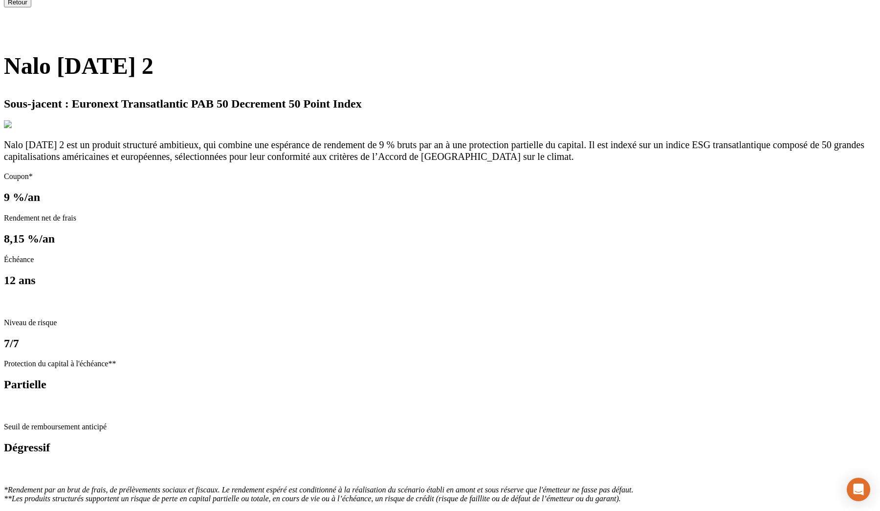
scroll to position [0, 0]
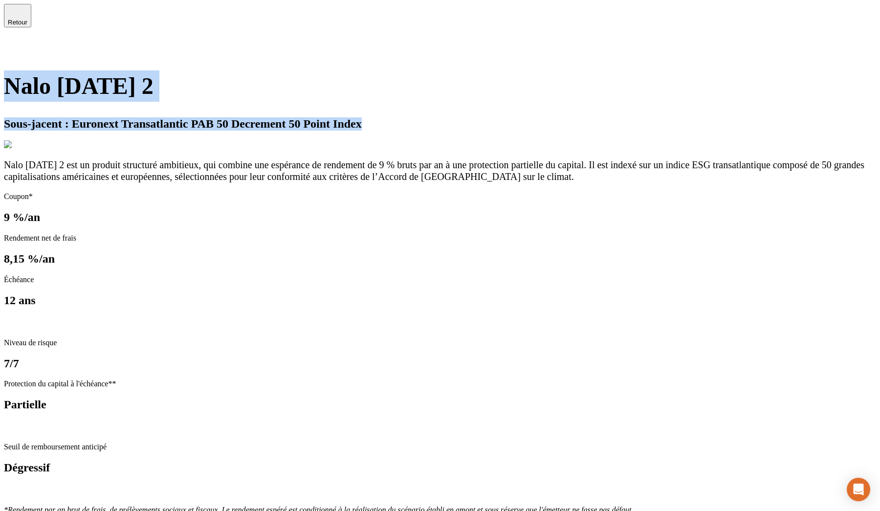
drag, startPoint x: 496, startPoint y: 102, endPoint x: 578, endPoint y: 155, distance: 98.2
click at [578, 149] on div "Nalo [DATE] 2 Sous-jacent : Euronext Transatlantic PAB 50 Decrement 50 Point In…" at bounding box center [440, 109] width 872 height 79
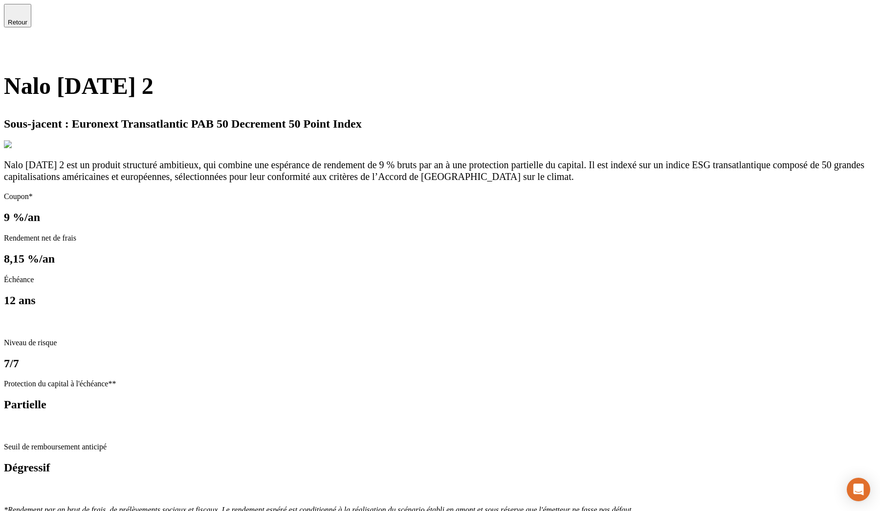
click at [462, 131] on div "Nalo [DATE] 2 Sous-jacent : Euronext Transatlantic PAB 50 Decrement 50 Point In…" at bounding box center [440, 100] width 872 height 60
click at [16, 41] on icon at bounding box center [10, 47] width 12 height 12
